Goal: Check status: Check status

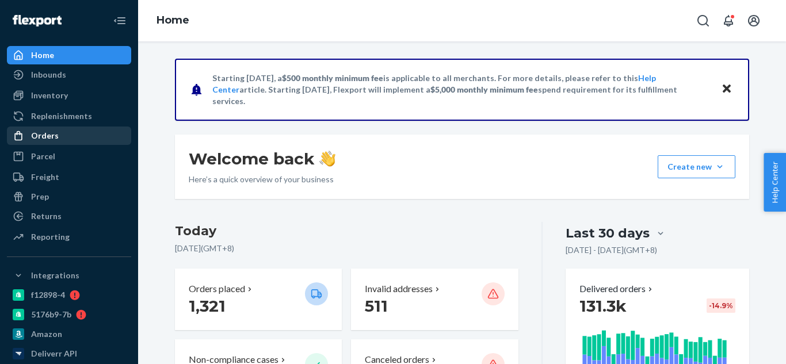
click at [60, 142] on div "Orders" at bounding box center [69, 136] width 122 height 16
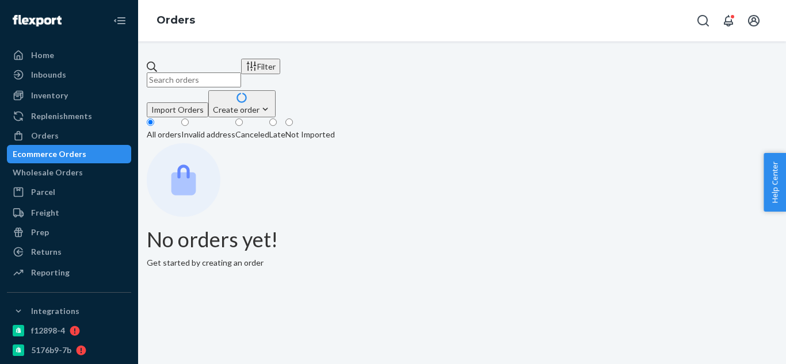
click at [208, 77] on input "text" at bounding box center [194, 80] width 94 height 15
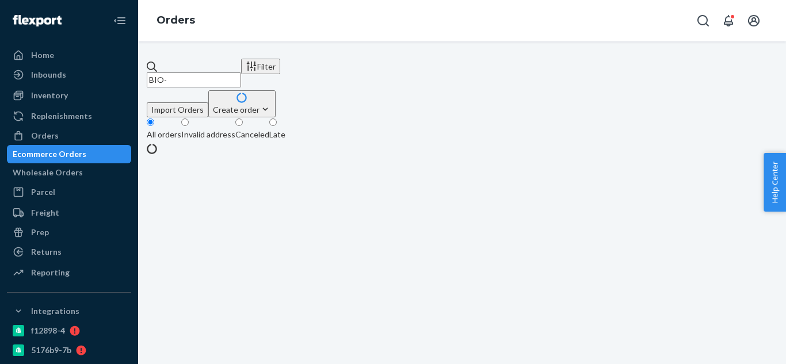
paste input "2498852"
paste input "2498840"
paste input "2498851"
paste input "2498849"
paste input "2498844"
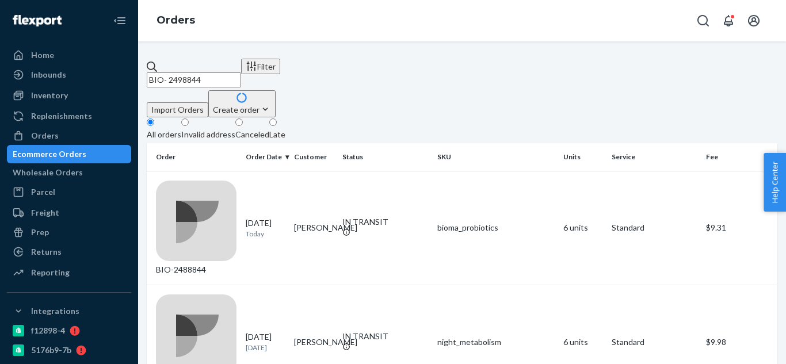
click at [195, 73] on input "BIO- 2498844" at bounding box center [194, 80] width 94 height 15
click at [240, 73] on input "BIO-2498844" at bounding box center [194, 80] width 94 height 15
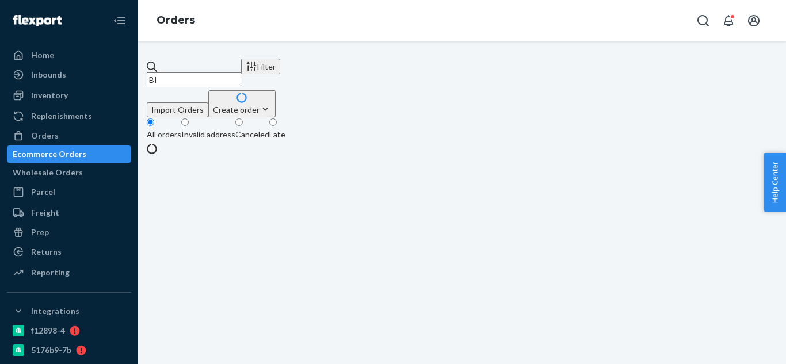
type input "B"
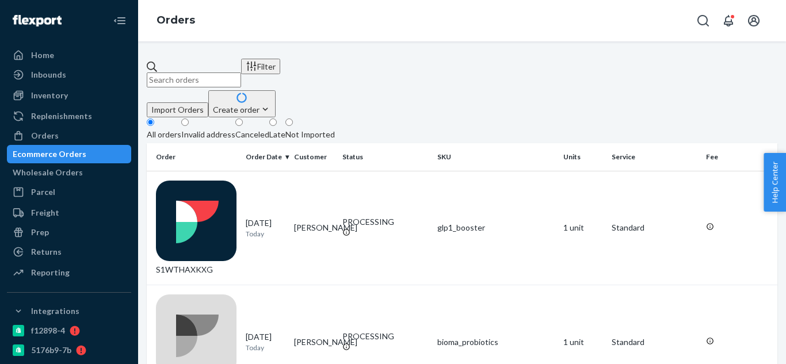
paste input "[PERSON_NAME]"
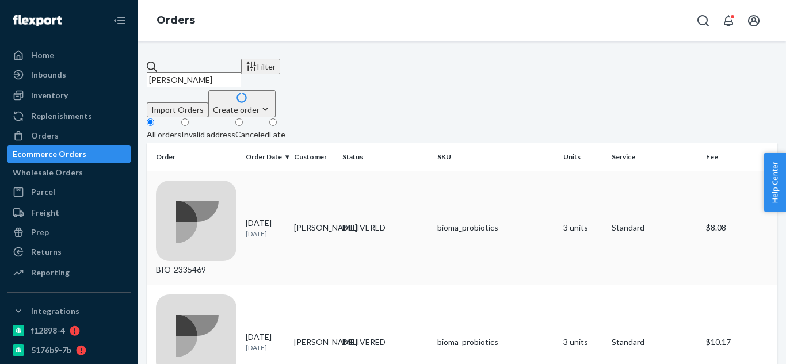
type input "[PERSON_NAME]"
click at [241, 184] on td "BIO-2335469" at bounding box center [194, 228] width 94 height 114
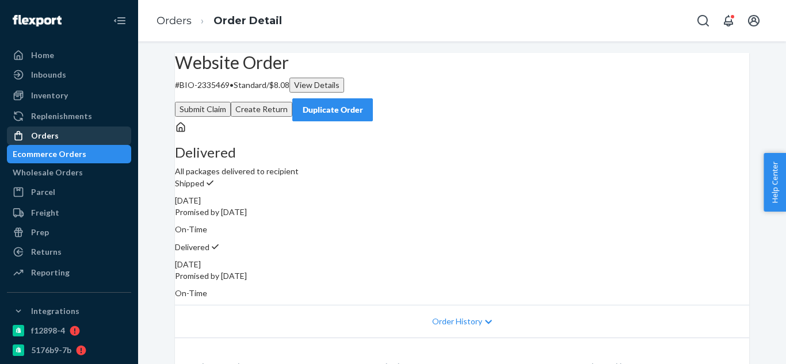
click at [52, 143] on div "Orders" at bounding box center [69, 136] width 122 height 16
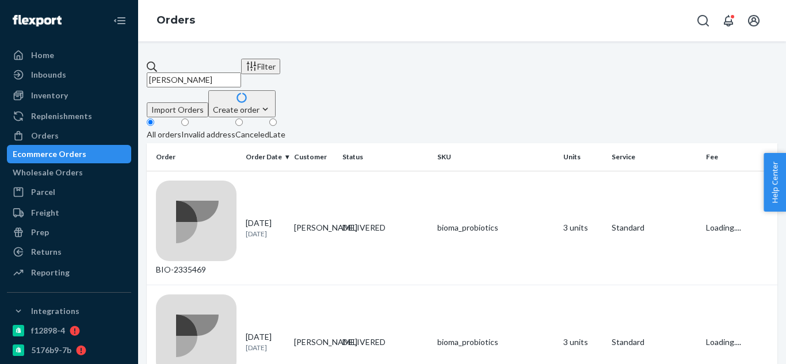
click at [241, 73] on input "[PERSON_NAME]" at bounding box center [194, 80] width 94 height 15
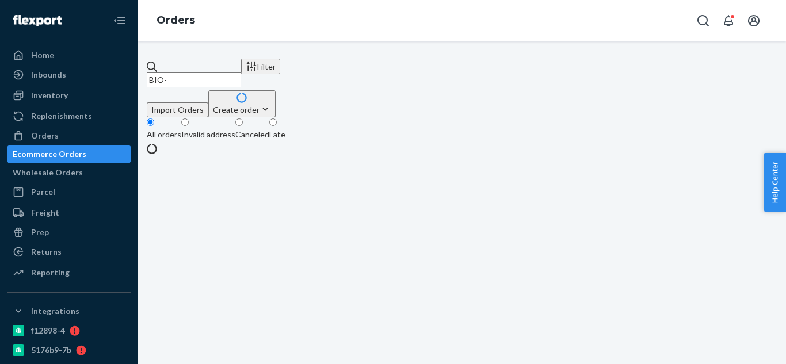
paste input "2498852"
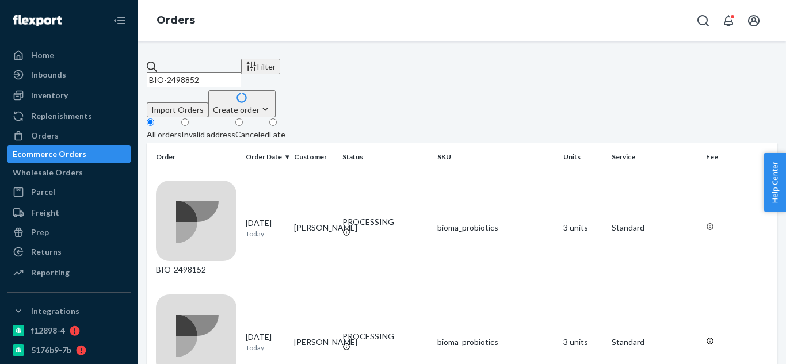
click at [241, 73] on input "BIO-2498852" at bounding box center [194, 80] width 94 height 15
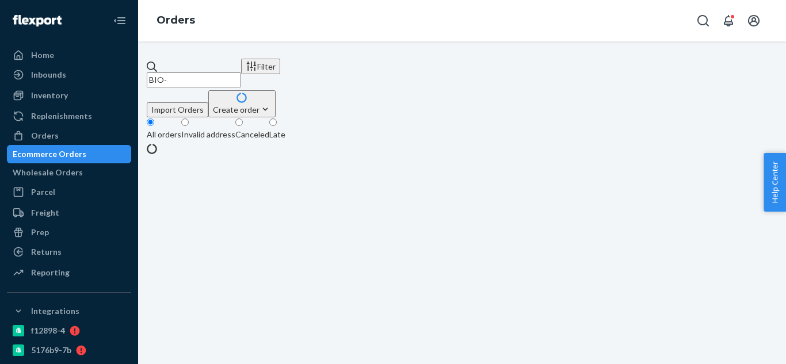
paste input "1776519"
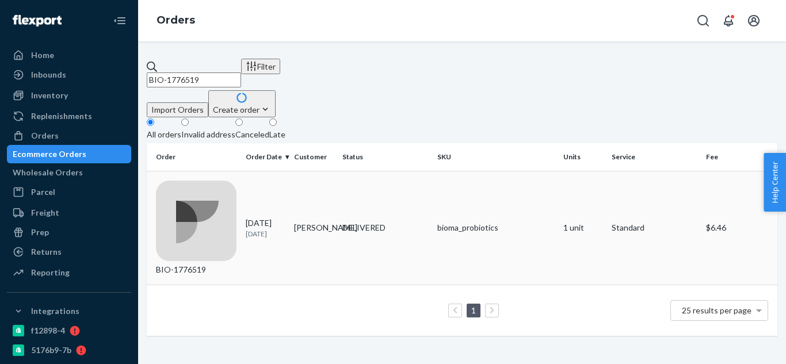
type input "BIO-1776519"
click at [220, 185] on div "BIO-1776519" at bounding box center [196, 228] width 81 height 95
